Goal: Transaction & Acquisition: Purchase product/service

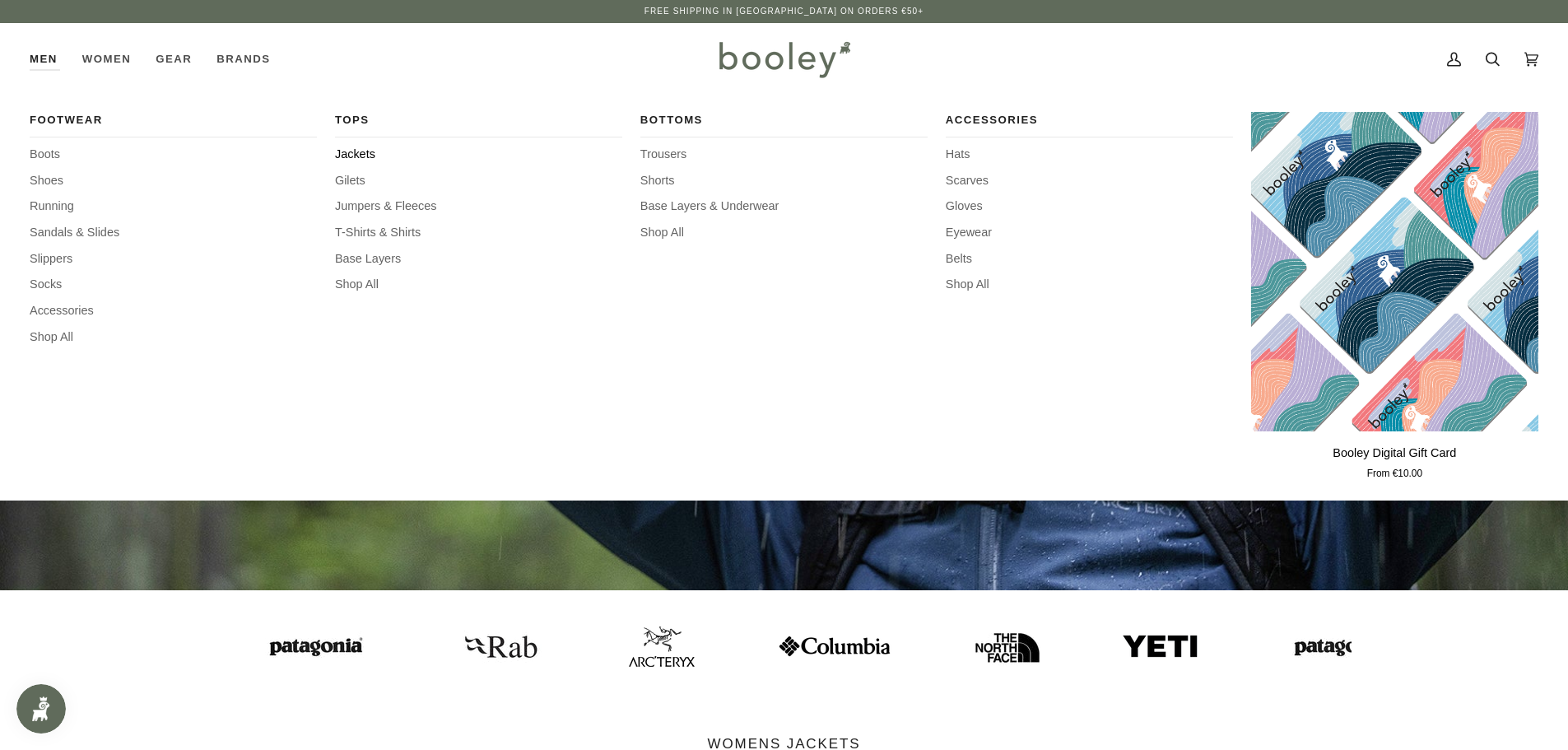
click at [357, 151] on span "Jackets" at bounding box center [479, 154] width 288 height 18
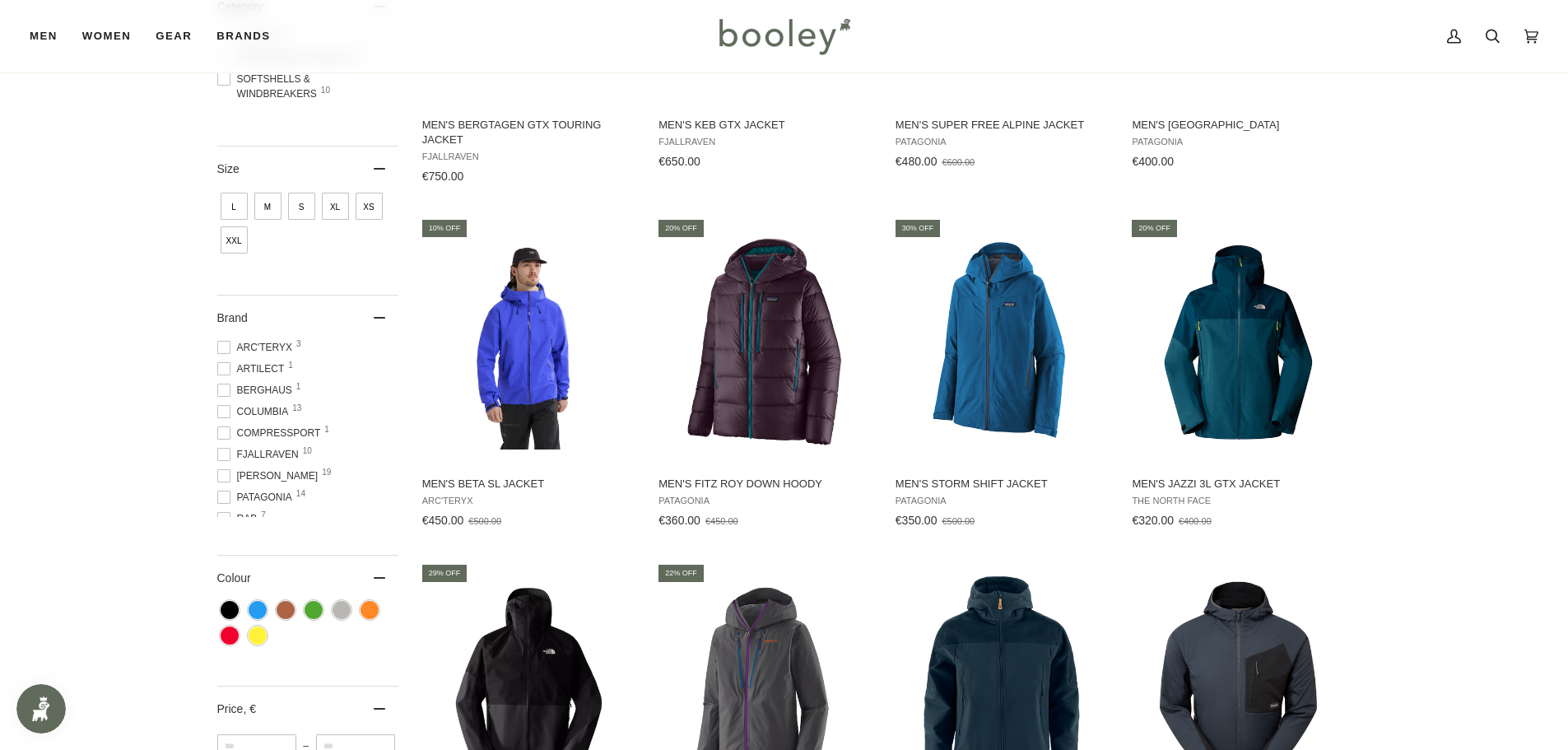
scroll to position [412, 0]
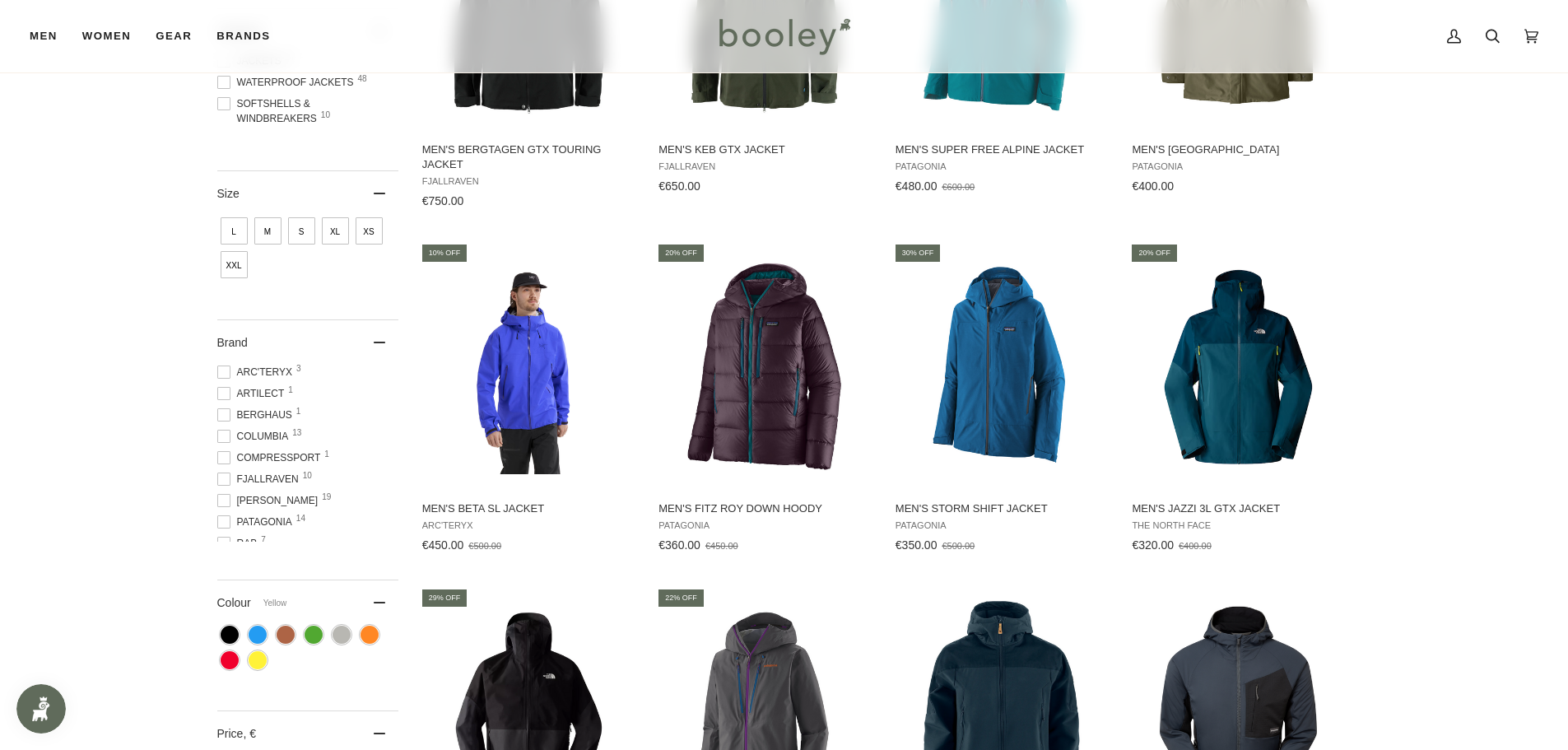
click at [259, 657] on span "Colour: Yellow" at bounding box center [257, 659] width 18 height 18
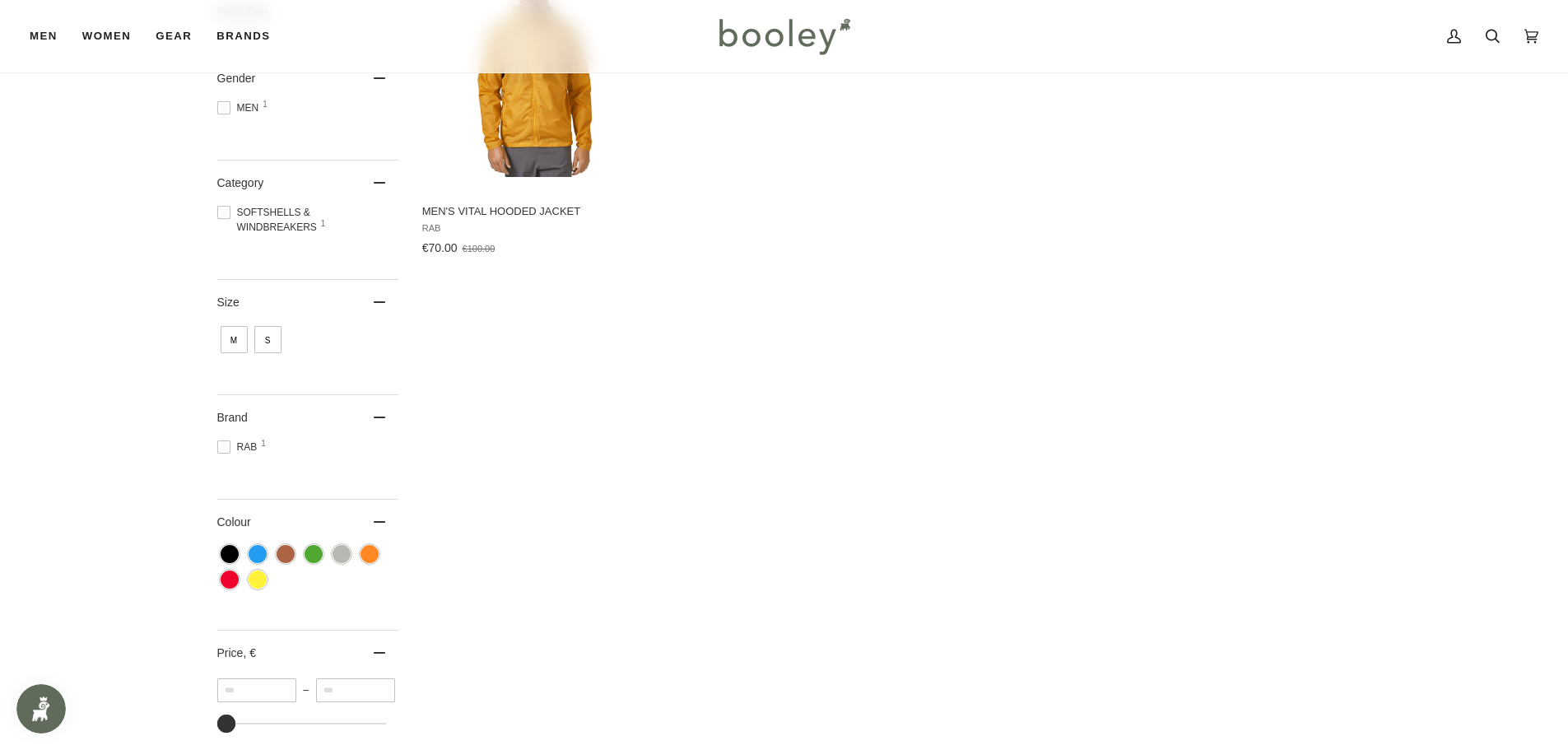
scroll to position [369, 0]
